Goal: Transaction & Acquisition: Purchase product/service

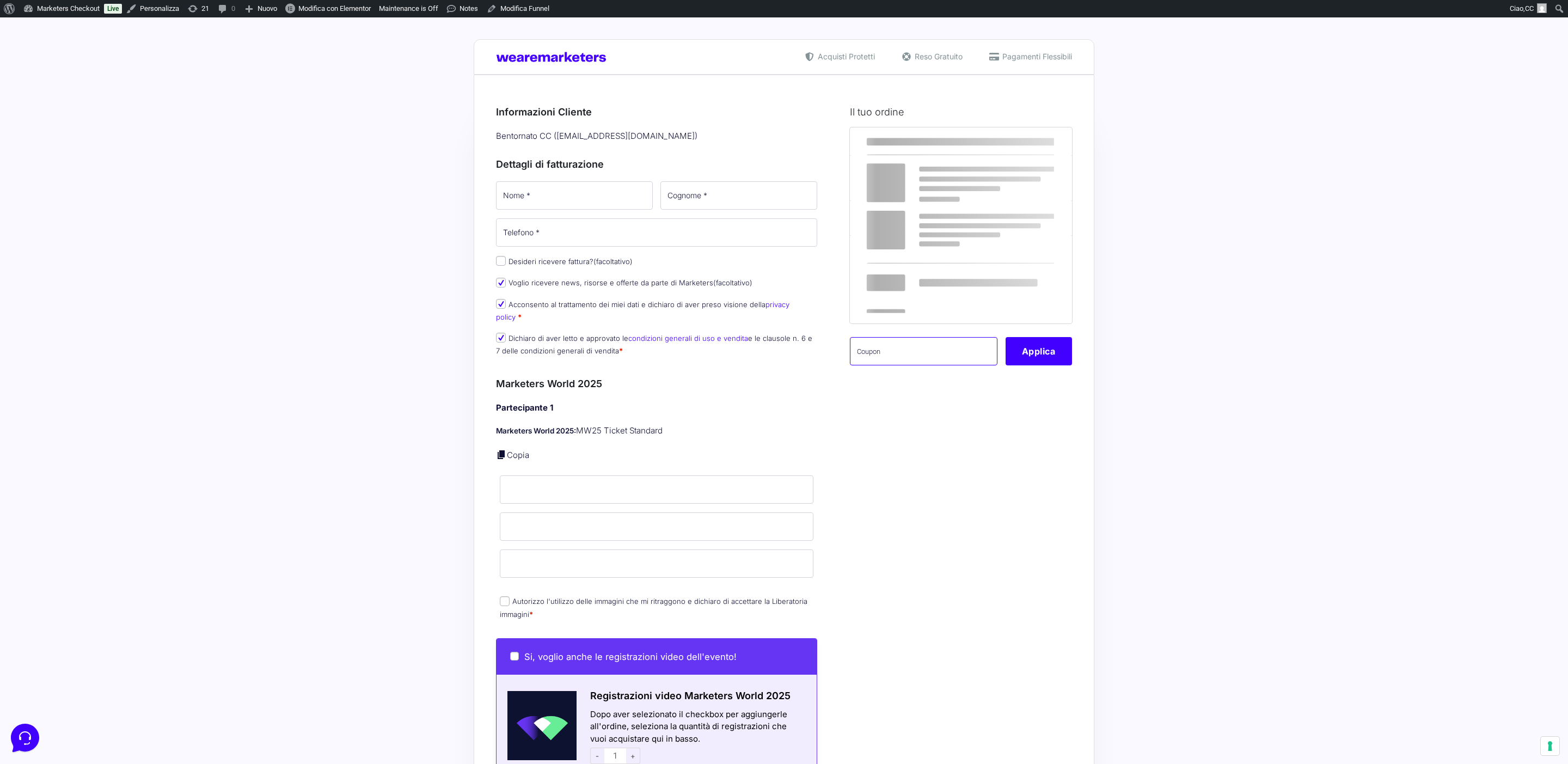
click at [939, 352] on input "text" at bounding box center [923, 351] width 147 height 29
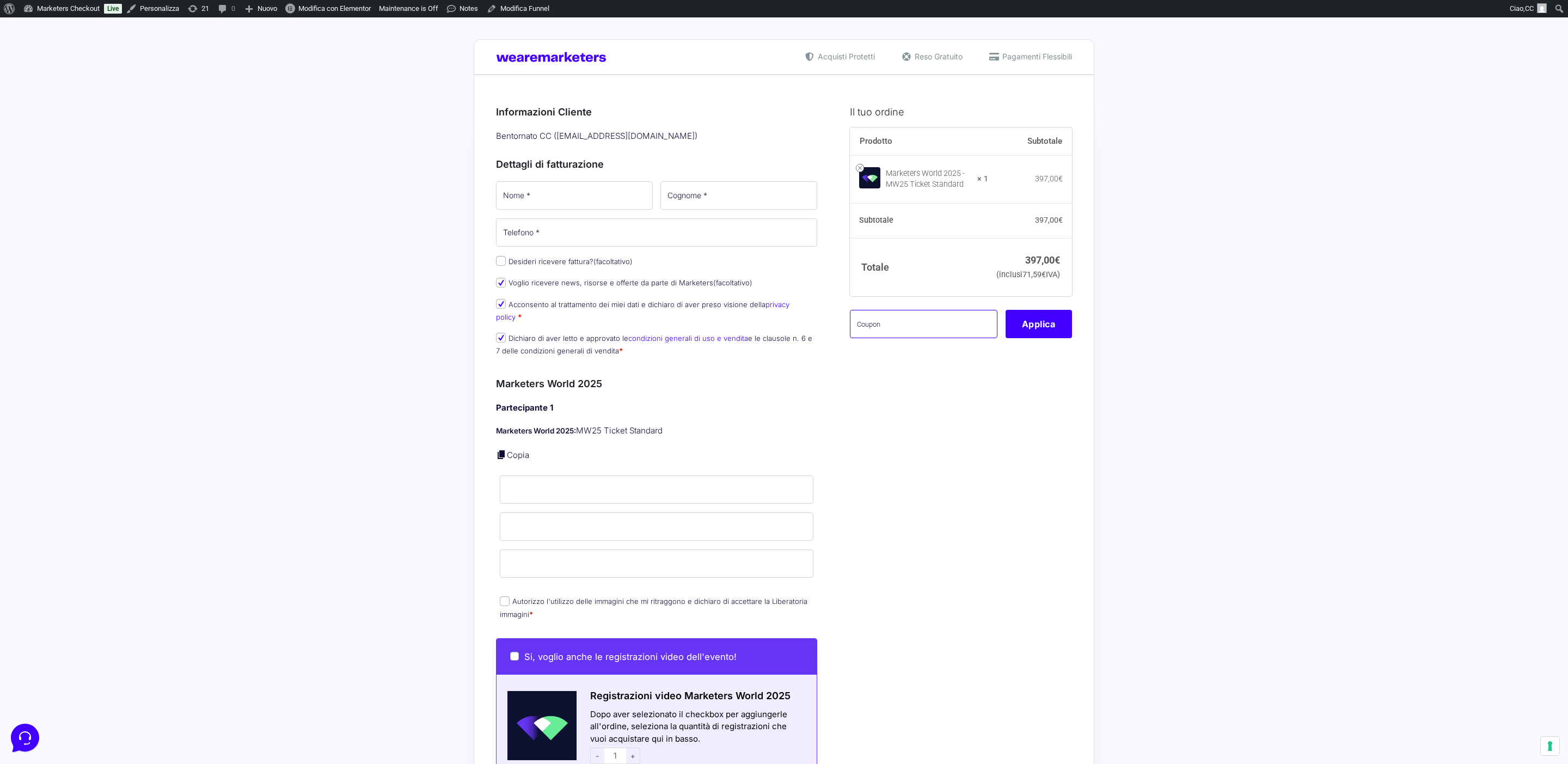
paste input "[PERSON_NAME], da ora puoi ottenere il tuo ticket per il Marketers World 2025. …"
click at [1049, 334] on button "Applica" at bounding box center [1038, 324] width 66 height 29
click at [952, 338] on input "[PERSON_NAME], da ora puoi ottenere il tuo ticket per il Marketers World 2025. …" at bounding box center [923, 324] width 147 height 29
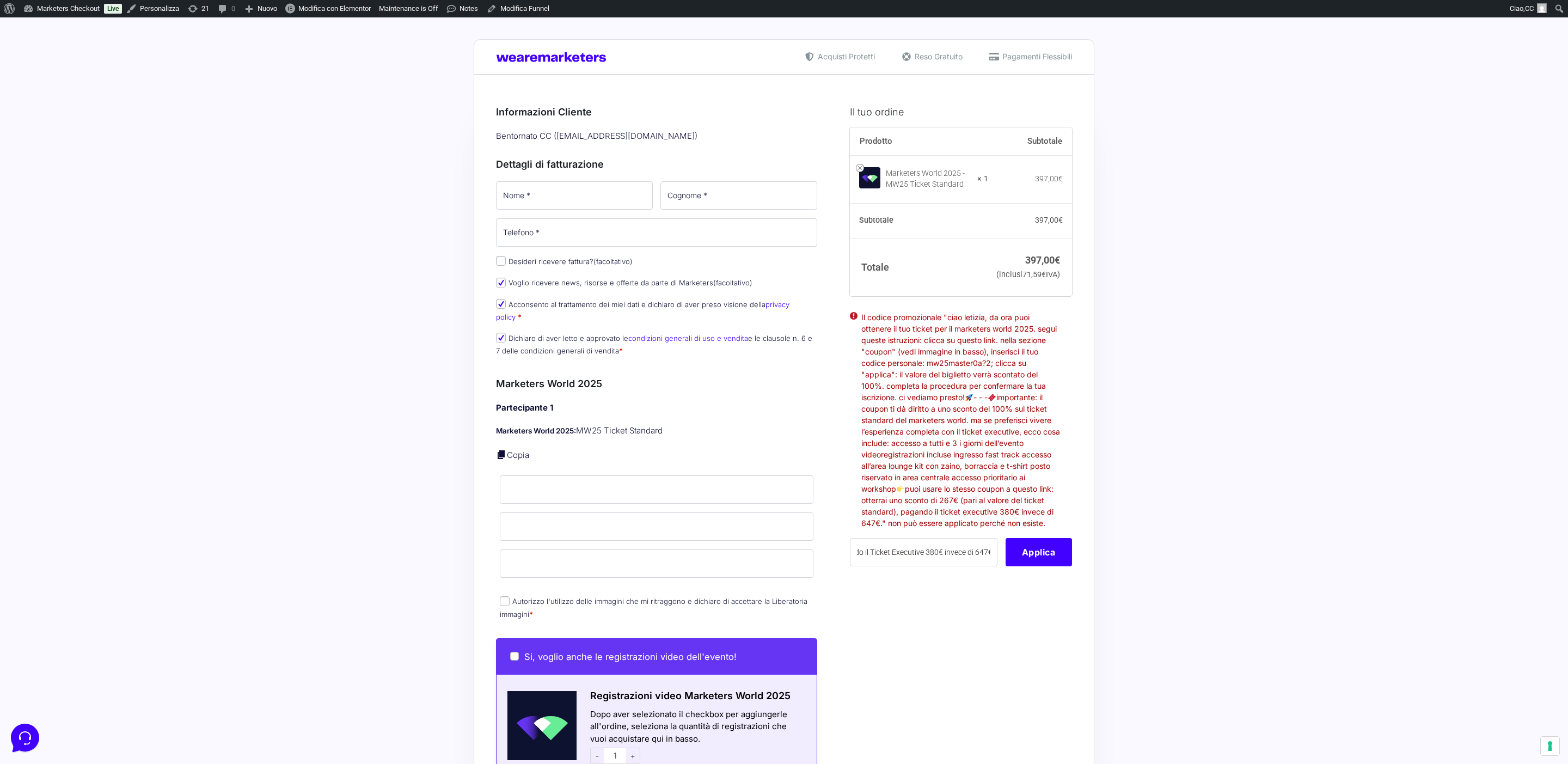
click at [952, 342] on li "Il codice promozionale "ciao letizia, da ora puoi ottenere il tuo ticket per il…" at bounding box center [961, 420] width 199 height 217
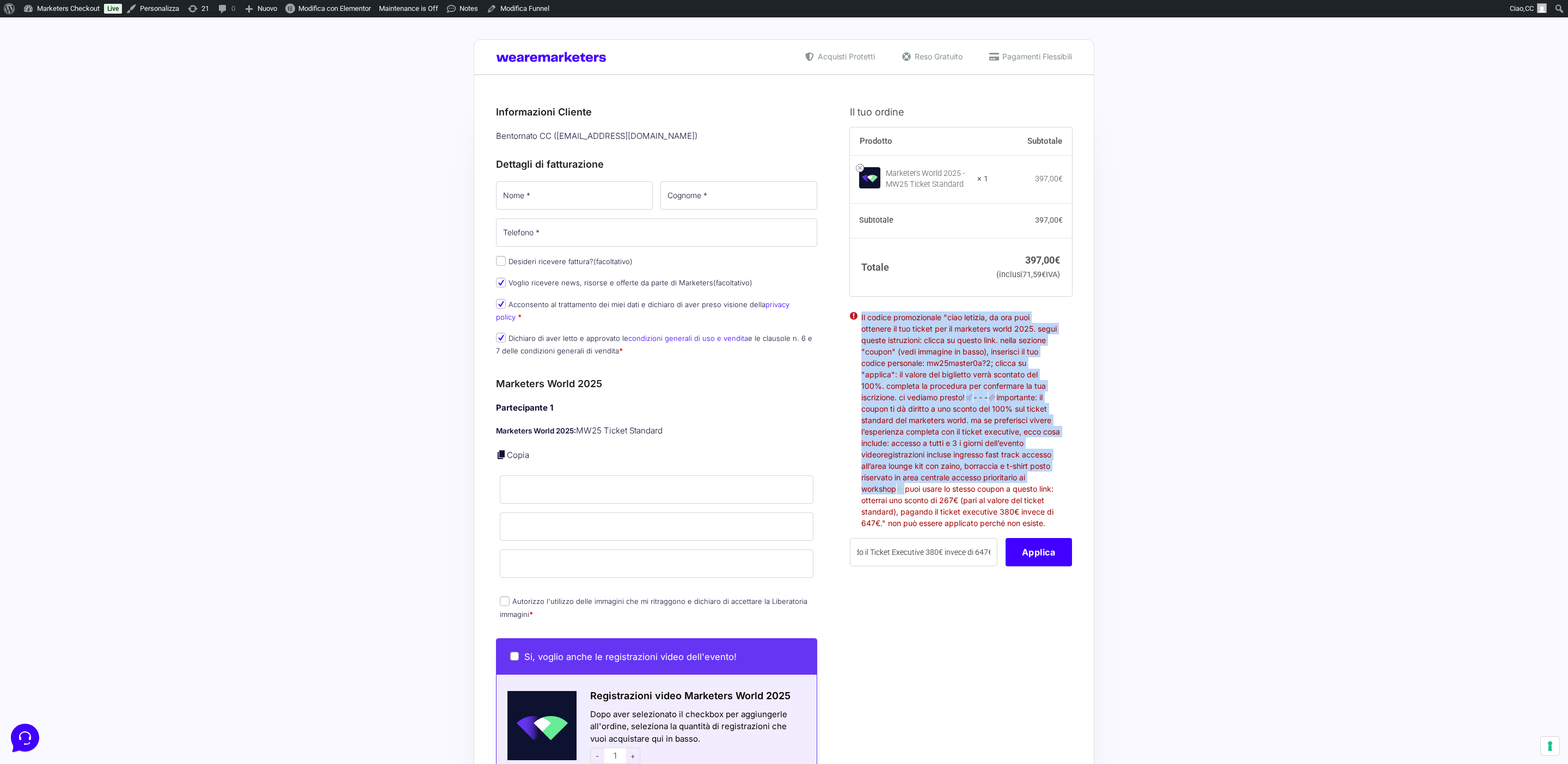
click at [952, 342] on li "Il codice promozionale "ciao letizia, da ora puoi ottenere il tuo ticket per il…" at bounding box center [961, 420] width 199 height 217
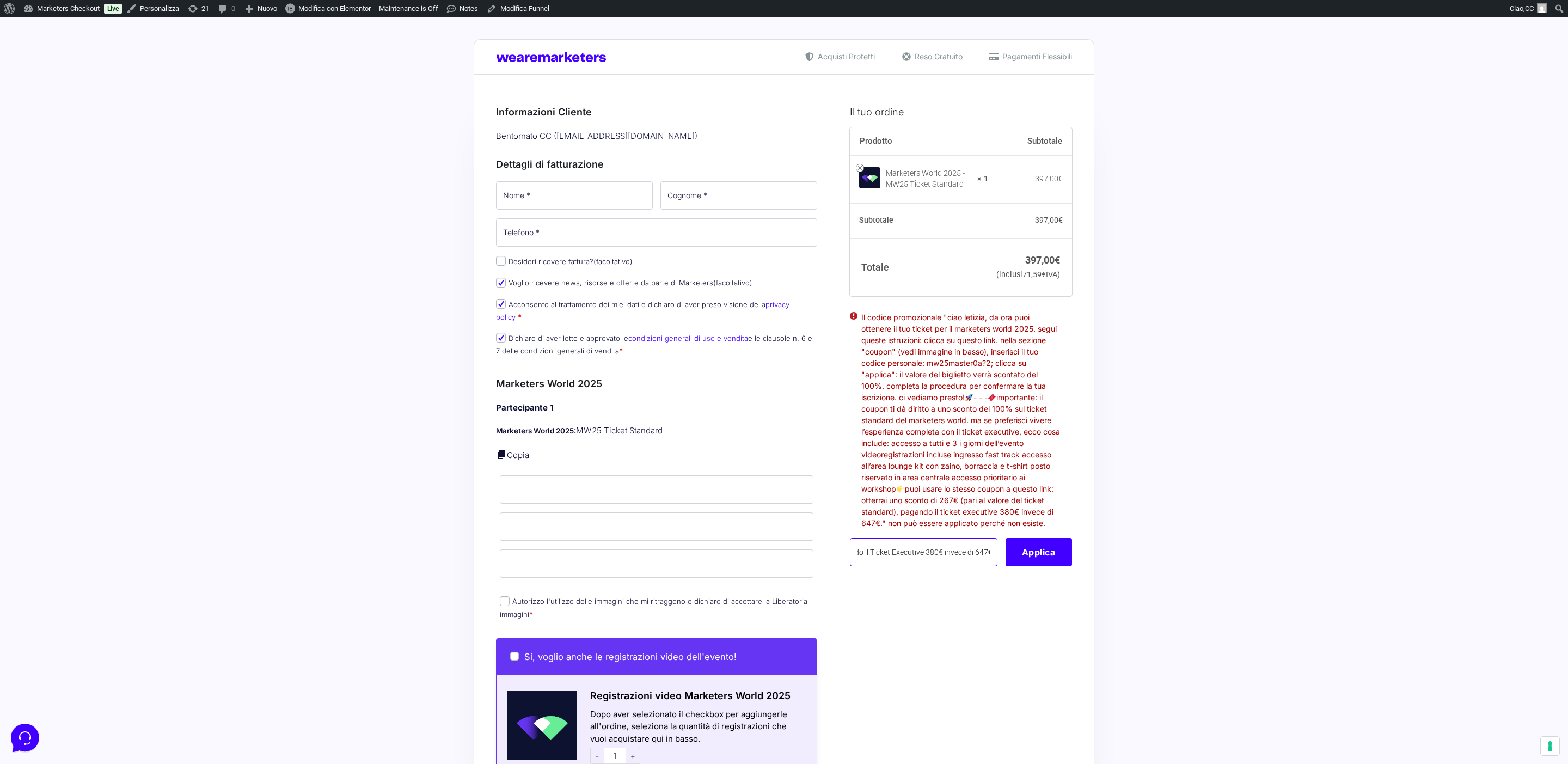
click at [935, 566] on input "[PERSON_NAME], da ora puoi ottenere il tuo ticket per il Marketers World 2025. …" at bounding box center [923, 552] width 147 height 29
type input "[PERSON_NAME], da ora puoi ottenere il tuo ticket per il Marketers World 2025. …"
click at [958, 566] on input "[PERSON_NAME], da ora puoi ottenere il tuo ticket per il Marketers World 2025. …" at bounding box center [923, 552] width 147 height 29
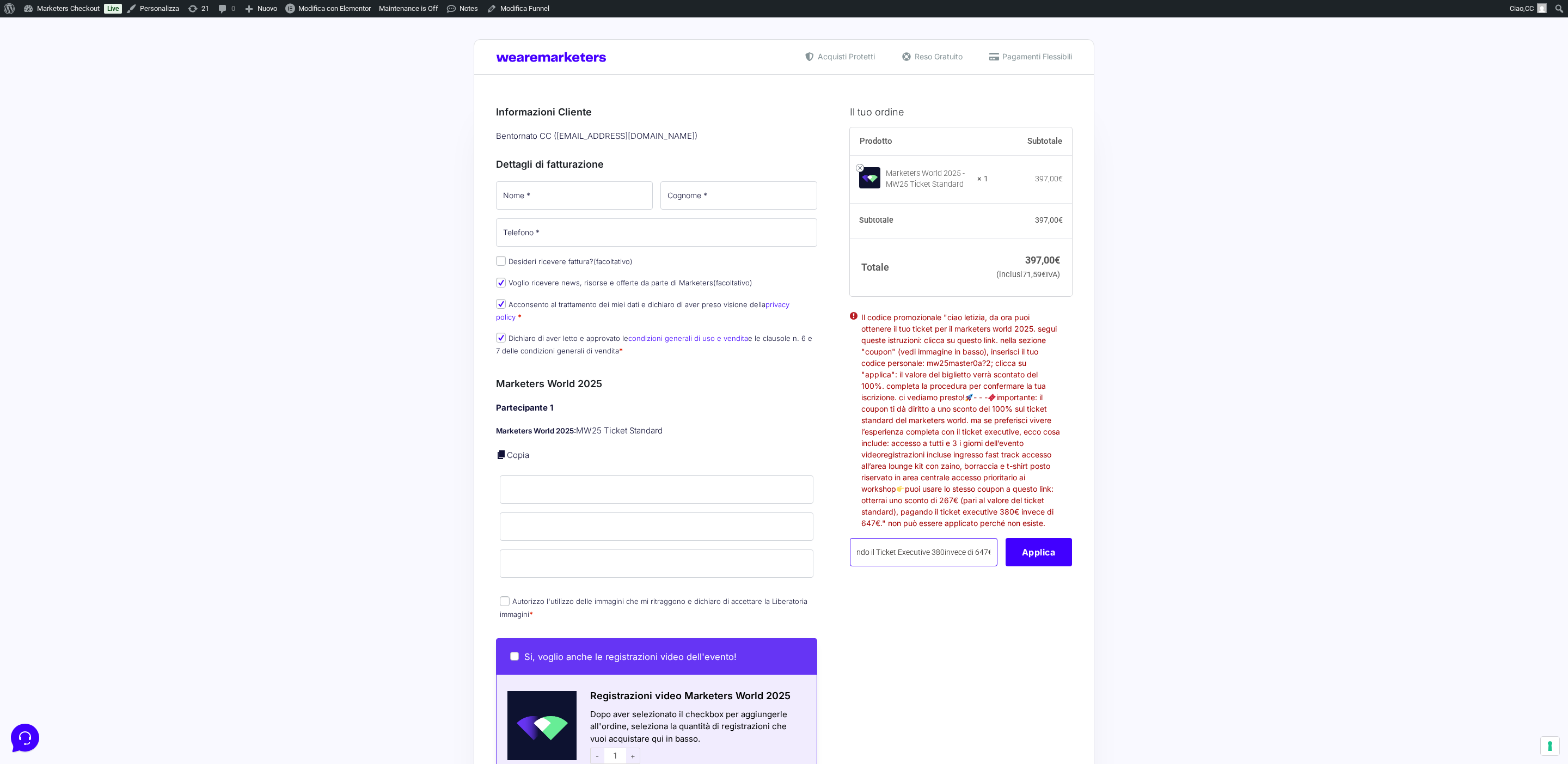
click at [958, 566] on input "[PERSON_NAME], da ora puoi ottenere il tuo ticket per il Marketers World 2025. …" at bounding box center [923, 552] width 147 height 29
paste input "MW25MASTER0a?2;"
type input "MW25MASTER0a?2;"
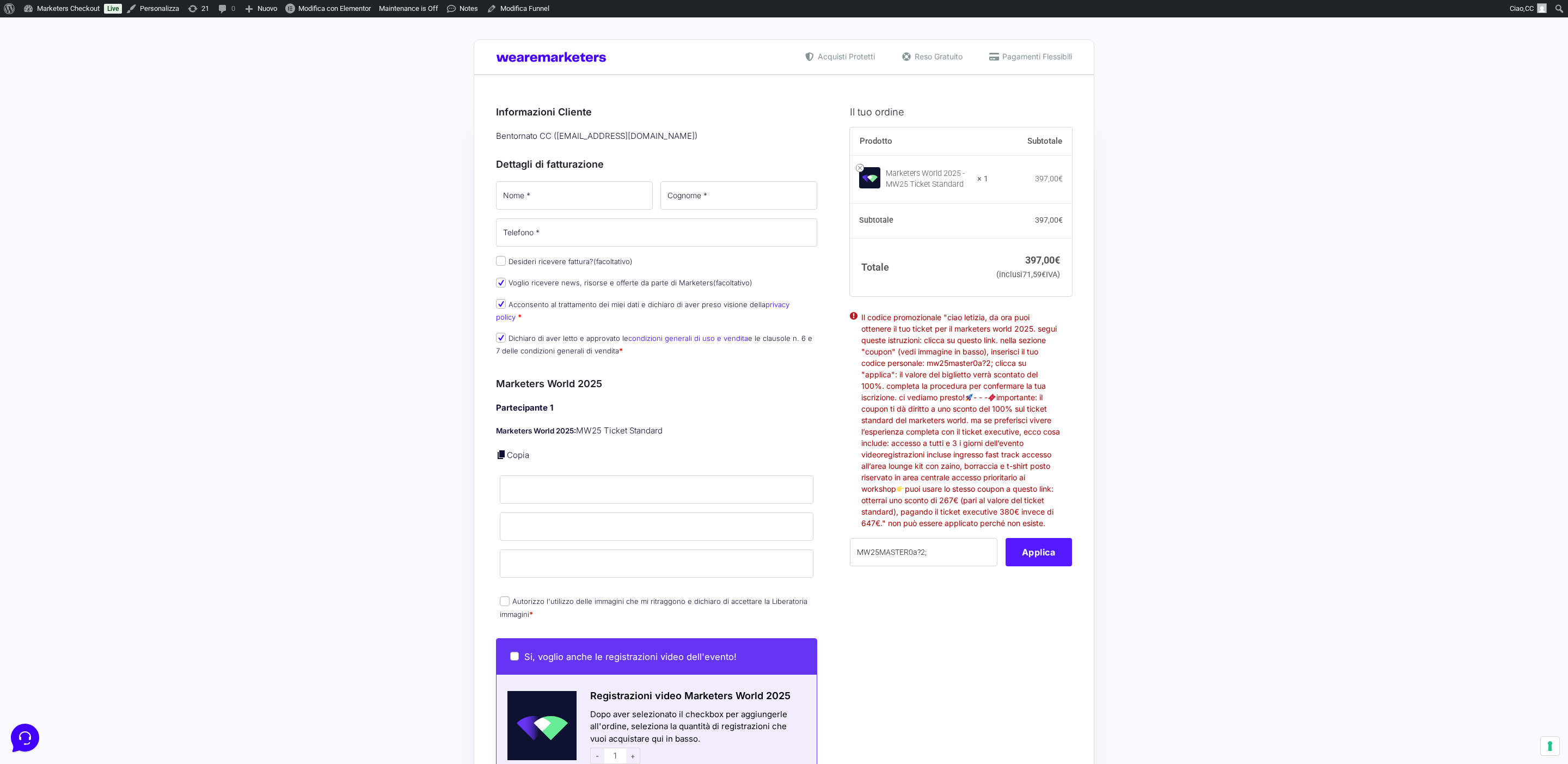
click at [1049, 566] on button "Applica" at bounding box center [1038, 552] width 66 height 29
